Goal: Information Seeking & Learning: Understand process/instructions

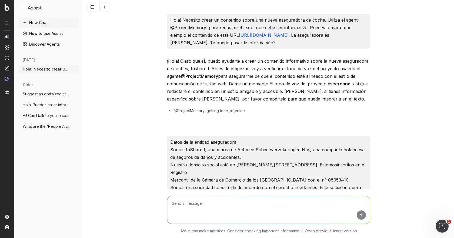
scroll to position [779, 0]
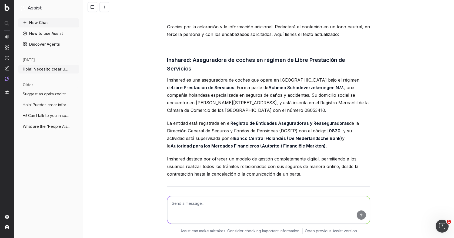
click at [40, 32] on link "How to use Assist" at bounding box center [48, 33] width 60 height 9
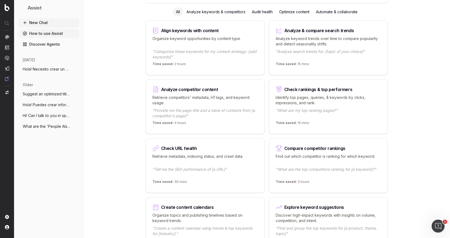
scroll to position [81, 0]
